Goal: Task Accomplishment & Management: Complete application form

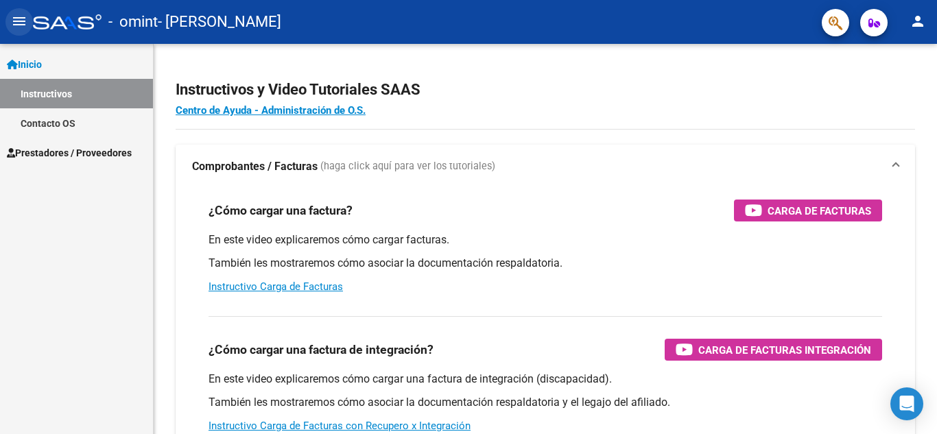
click at [21, 23] on mat-icon "menu" at bounding box center [19, 21] width 16 height 16
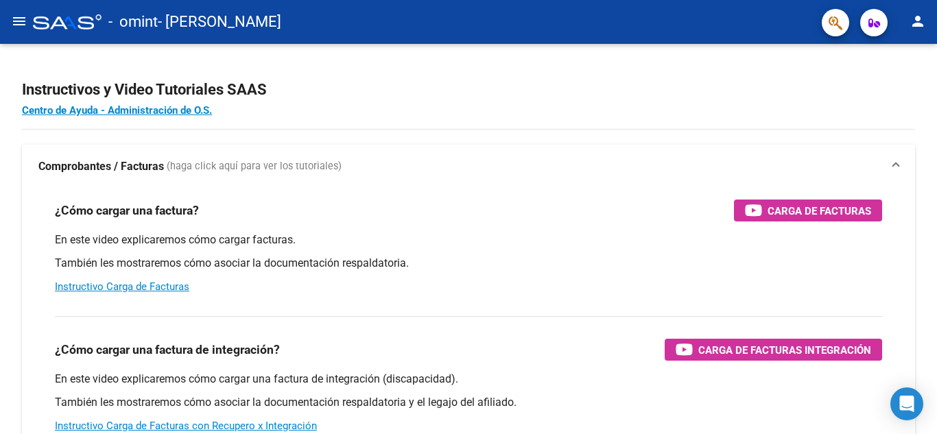
click at [21, 23] on mat-icon "menu" at bounding box center [19, 21] width 16 height 16
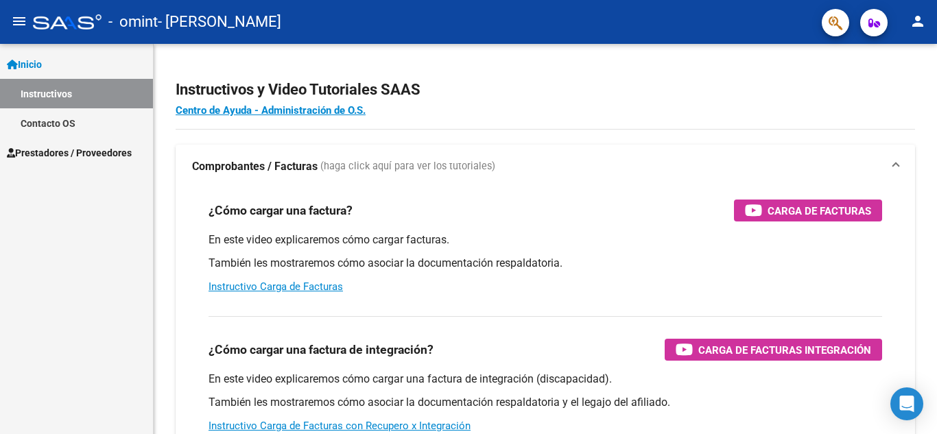
click at [80, 89] on link "Instructivos" at bounding box center [76, 93] width 153 height 29
click at [85, 161] on link "Prestadores / Proveedores" at bounding box center [76, 152] width 153 height 29
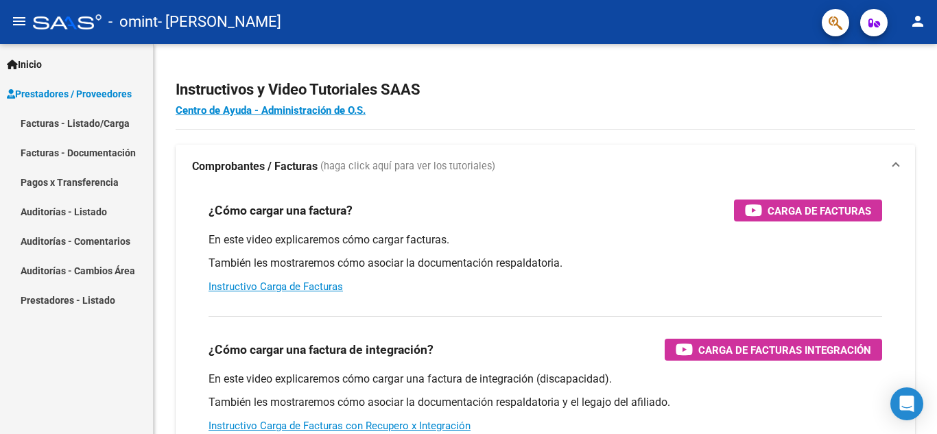
click at [82, 121] on link "Facturas - Listado/Carga" at bounding box center [76, 122] width 153 height 29
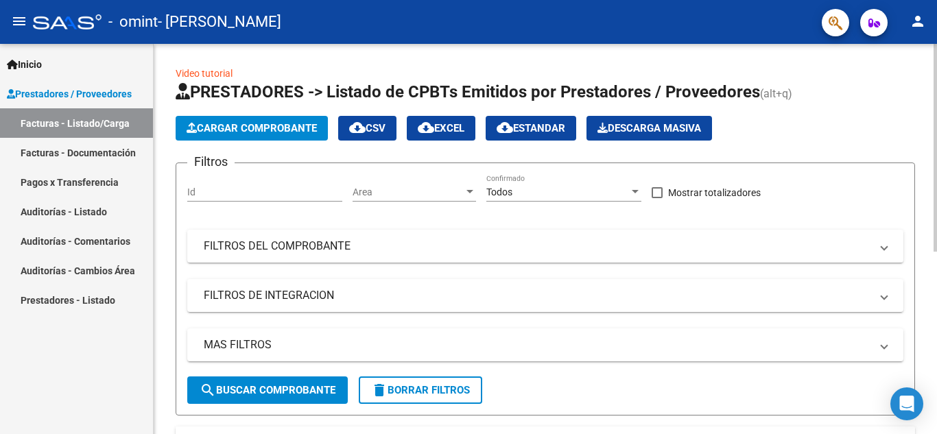
click at [252, 123] on span "Cargar Comprobante" at bounding box center [251, 128] width 130 height 12
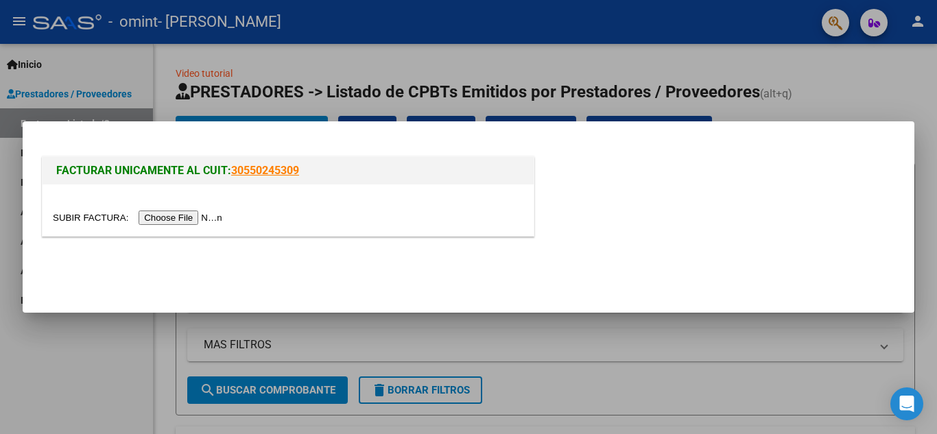
click at [204, 213] on input "file" at bounding box center [139, 217] width 173 height 14
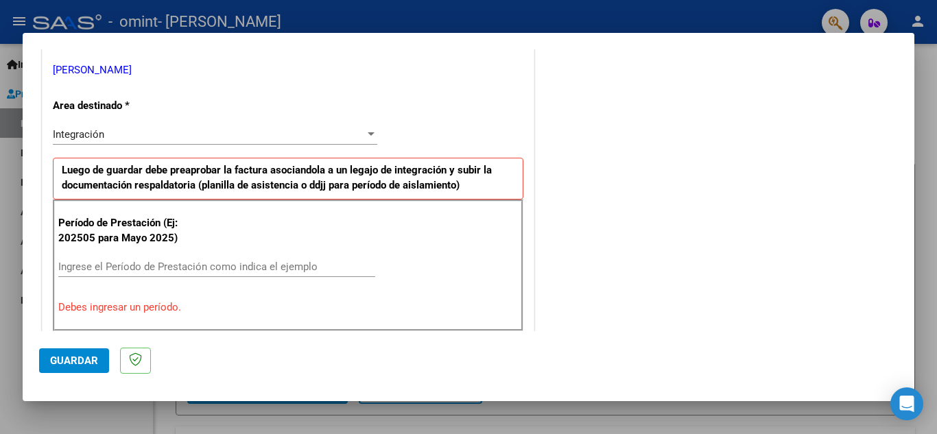
scroll to position [411, 0]
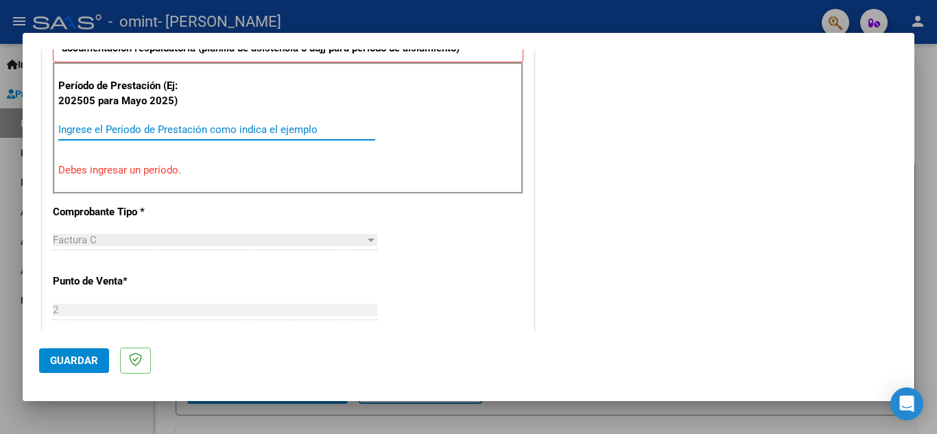
click at [191, 126] on input "Ingrese el Período de Prestación como indica el ejemplo" at bounding box center [216, 129] width 317 height 12
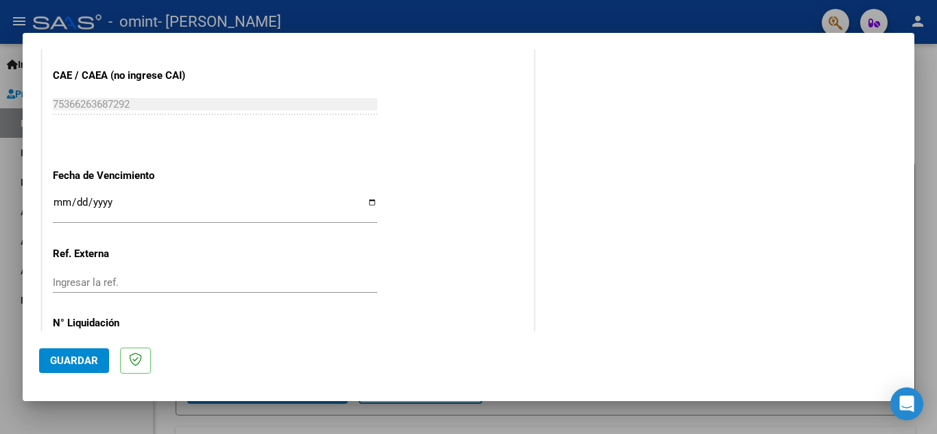
scroll to position [925, 0]
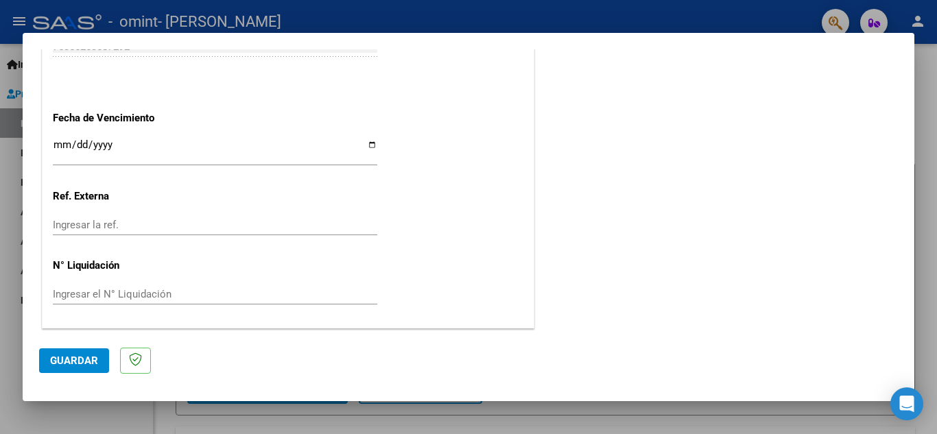
type input "202508"
click at [364, 141] on input "Ingresar la fecha" at bounding box center [215, 150] width 324 height 22
type input "[DATE]"
click at [63, 354] on button "Guardar" at bounding box center [74, 360] width 70 height 25
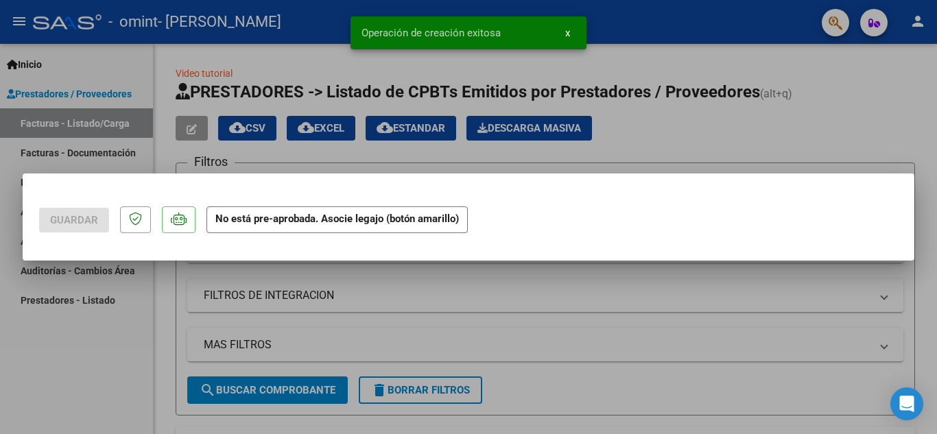
scroll to position [0, 0]
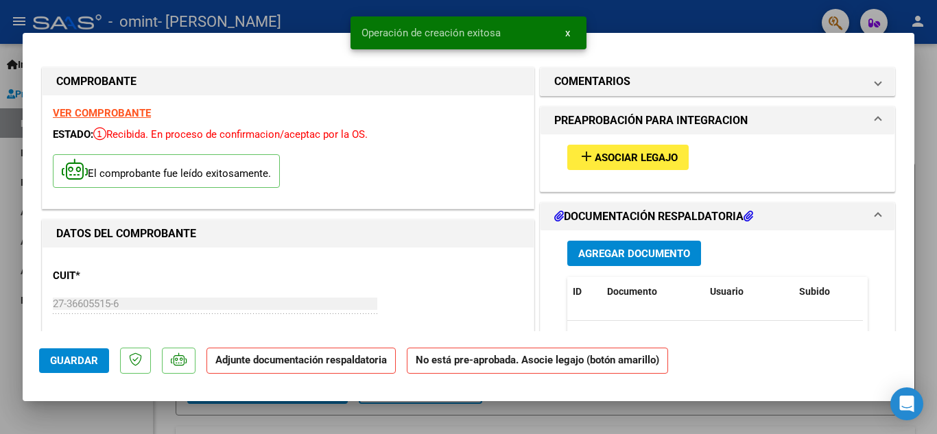
click at [624, 147] on button "add Asociar Legajo" at bounding box center [627, 157] width 121 height 25
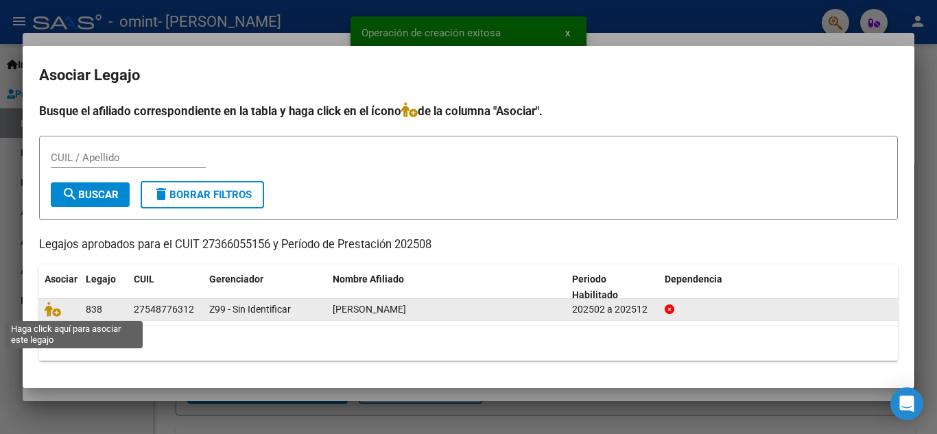
drag, startPoint x: 61, startPoint y: 308, endPoint x: 78, endPoint y: 307, distance: 17.2
click at [62, 308] on span at bounding box center [55, 309] width 21 height 11
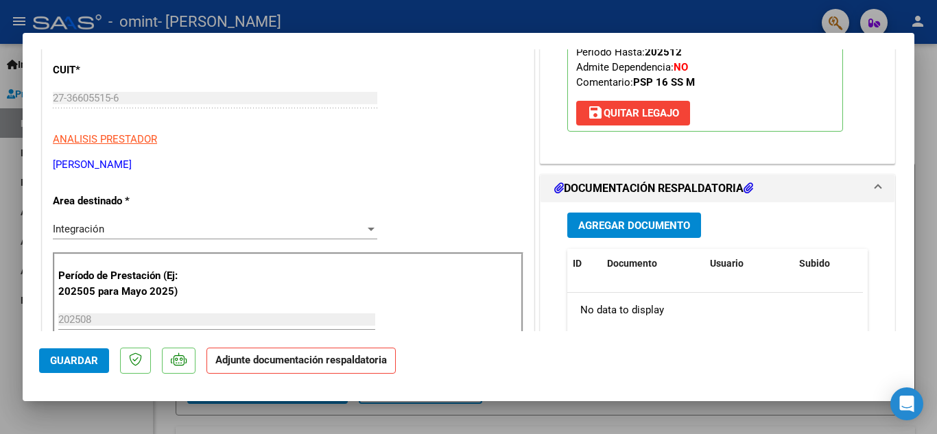
scroll to position [343, 0]
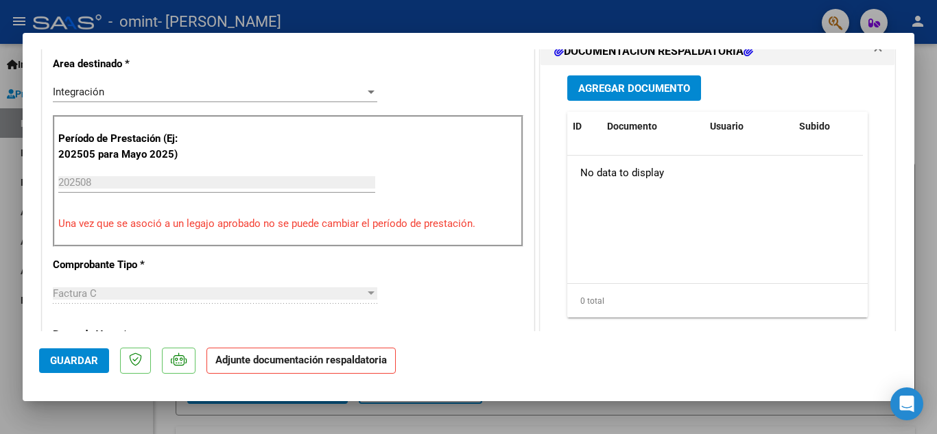
click at [634, 89] on span "Agregar Documento" at bounding box center [634, 88] width 112 height 12
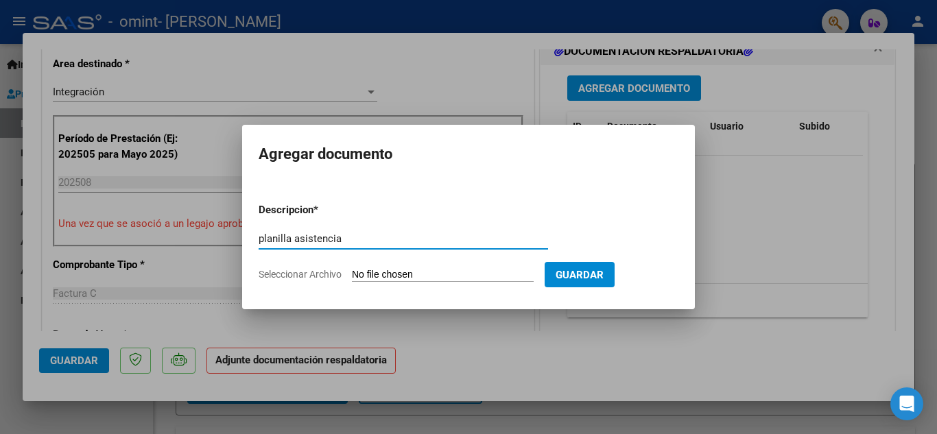
type input "planilla asistencia"
click at [524, 274] on input "Seleccionar Archivo" at bounding box center [443, 275] width 182 height 13
type input "C:\fakepath\[PERSON_NAME] AGOSTO.pdf"
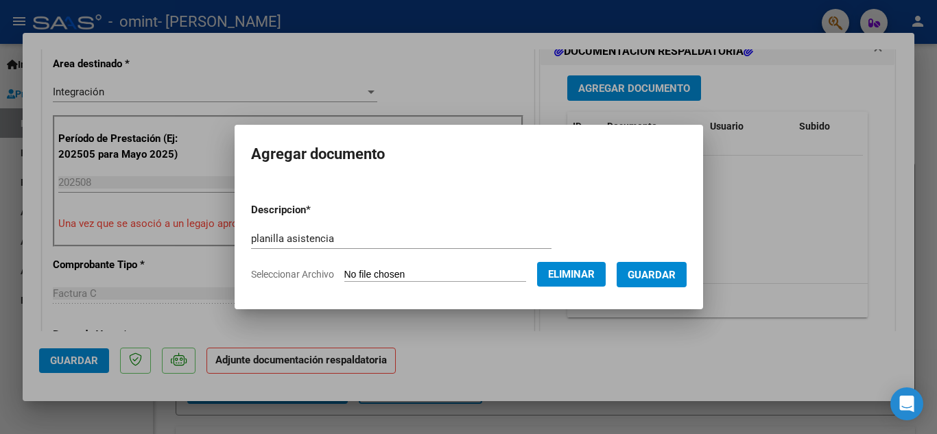
click at [663, 279] on span "Guardar" at bounding box center [651, 275] width 48 height 12
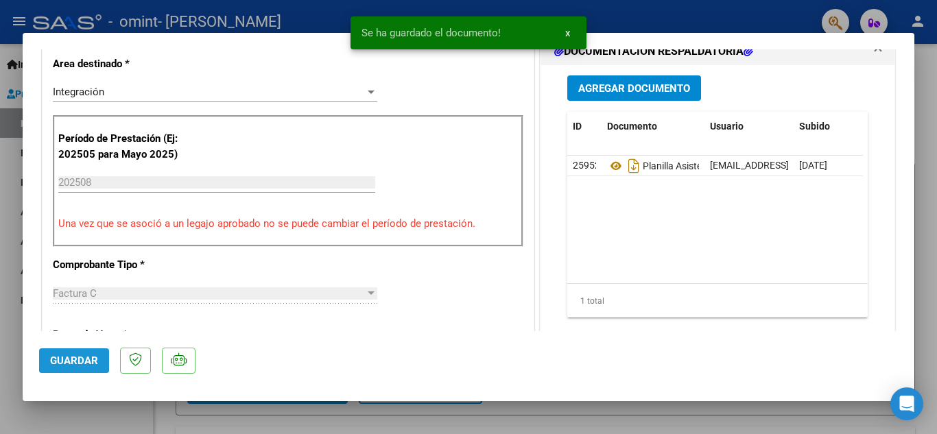
click at [84, 365] on span "Guardar" at bounding box center [74, 360] width 48 height 12
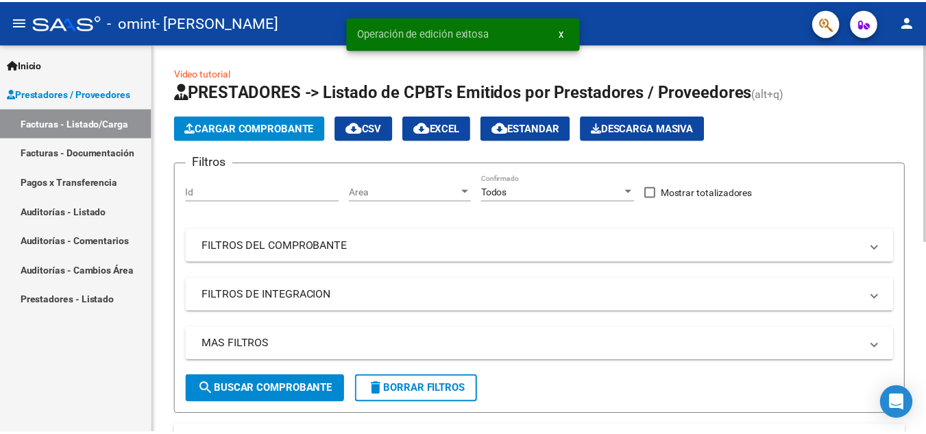
scroll to position [206, 0]
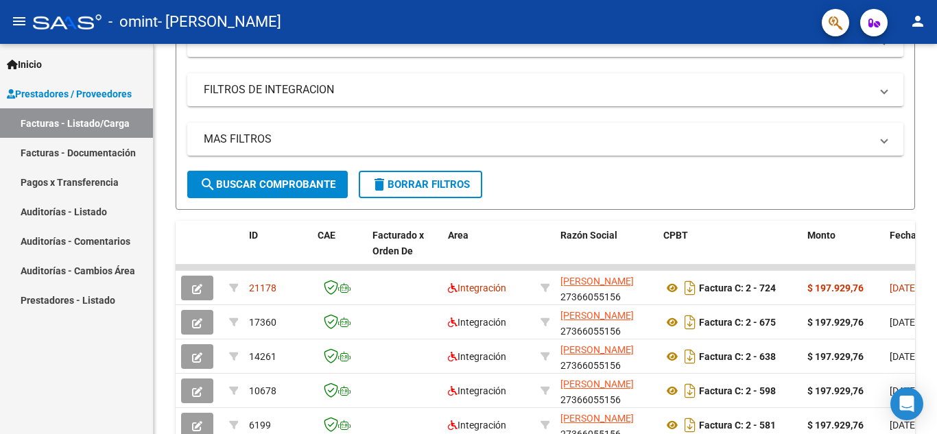
click at [911, 23] on mat-icon "person" at bounding box center [917, 21] width 16 height 16
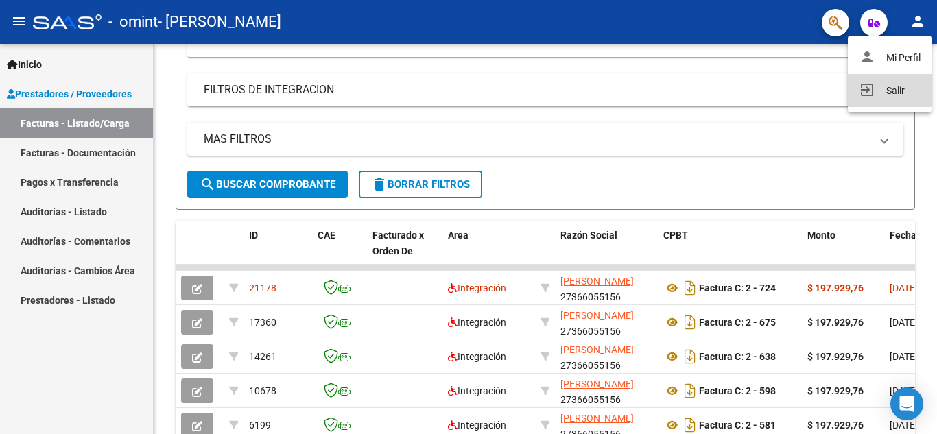
click at [880, 95] on button "exit_to_app Salir" at bounding box center [889, 90] width 84 height 33
